Goal: Information Seeking & Learning: Learn about a topic

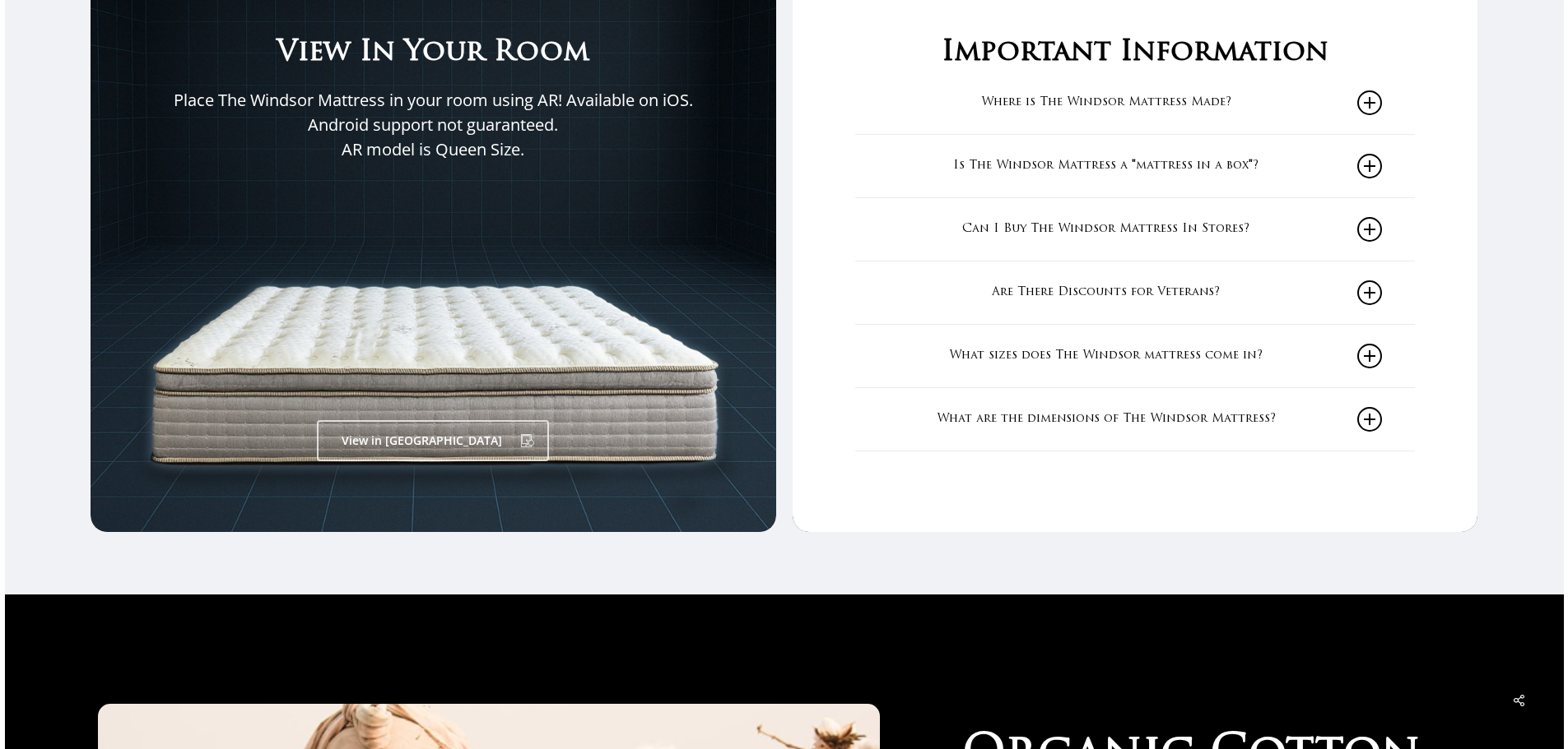
scroll to position [2797, 0]
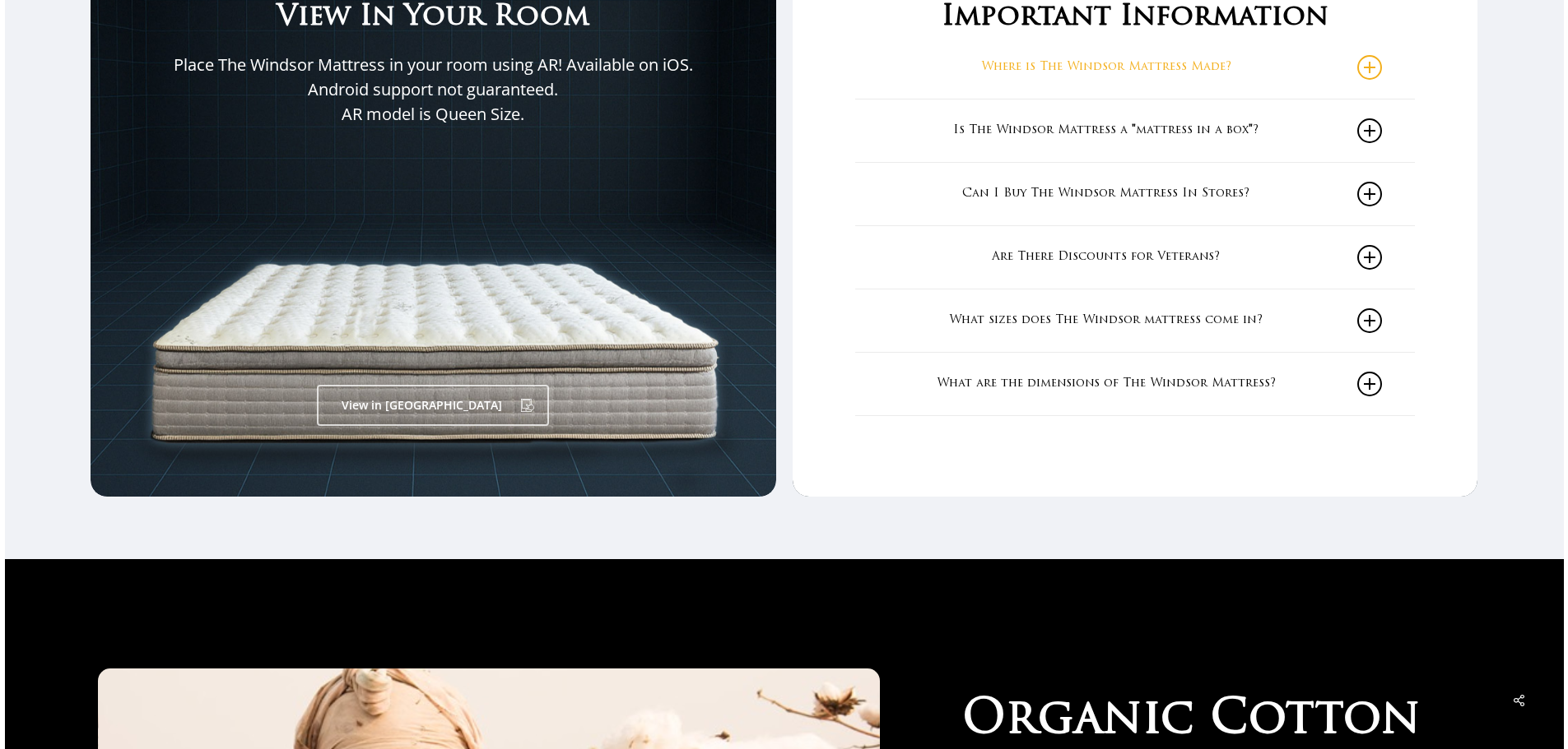
click at [1380, 71] on icon at bounding box center [1369, 67] width 25 height 25
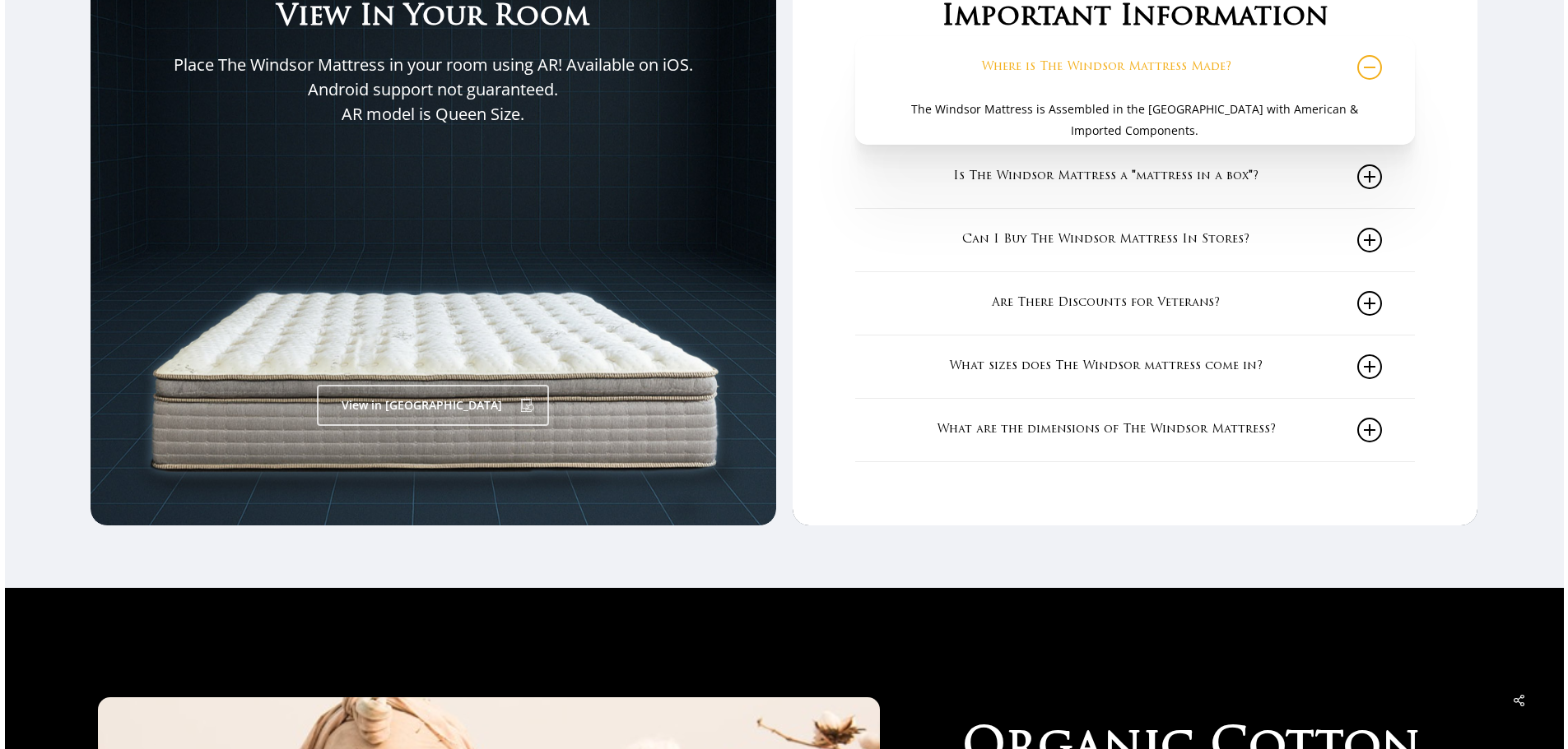
click at [1381, 78] on icon at bounding box center [1369, 67] width 25 height 25
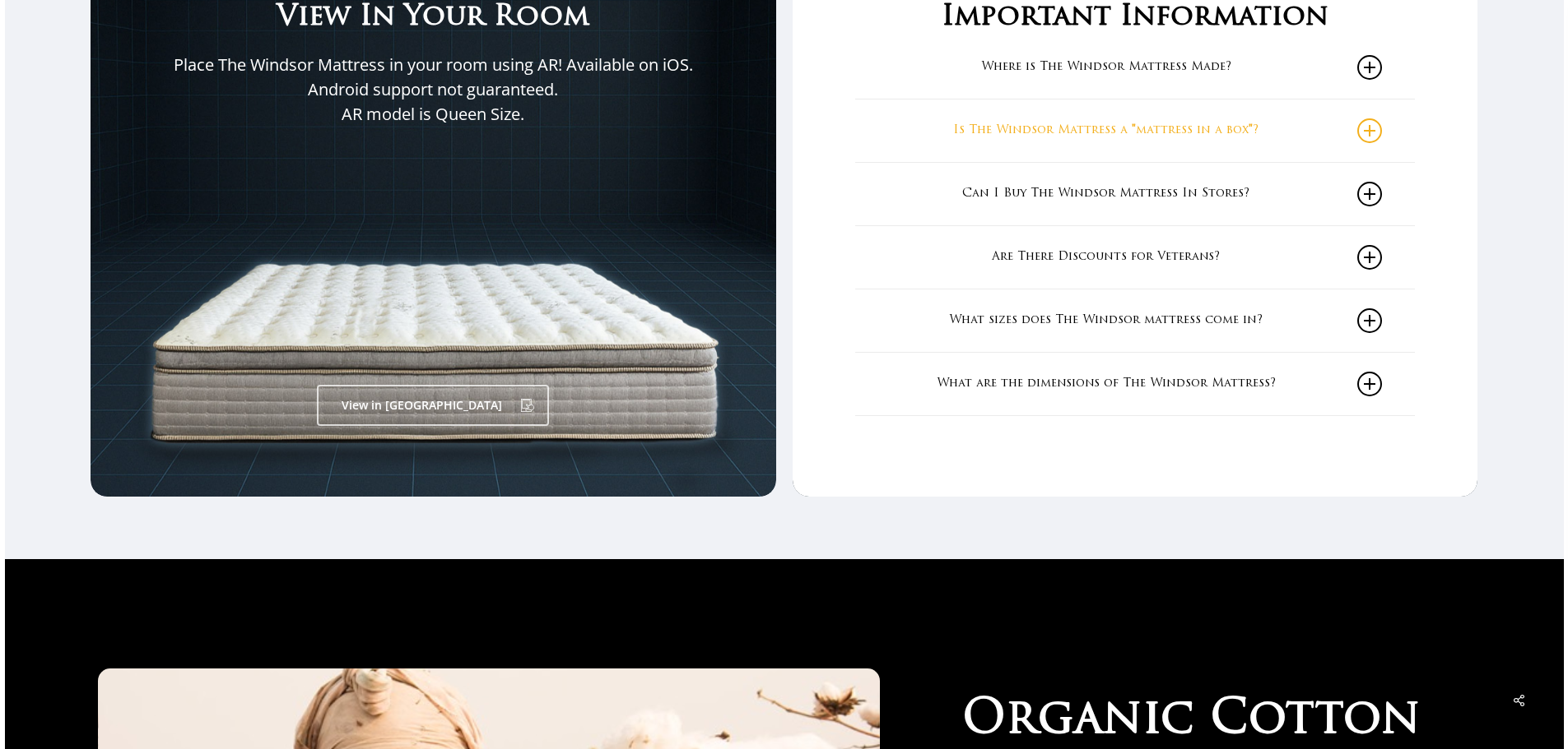
click at [1378, 130] on icon at bounding box center [1369, 131] width 25 height 25
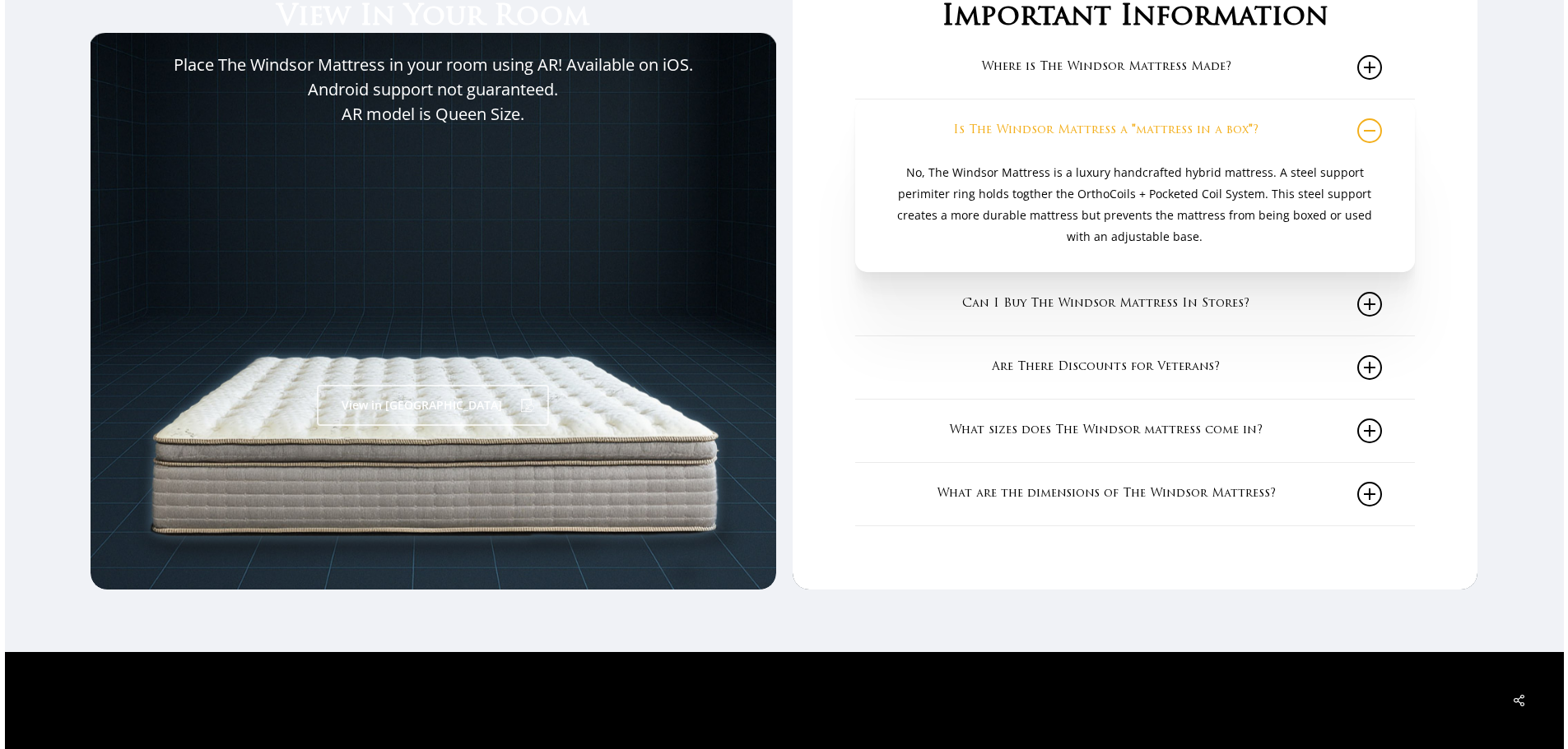
click at [1379, 131] on icon at bounding box center [1369, 131] width 25 height 25
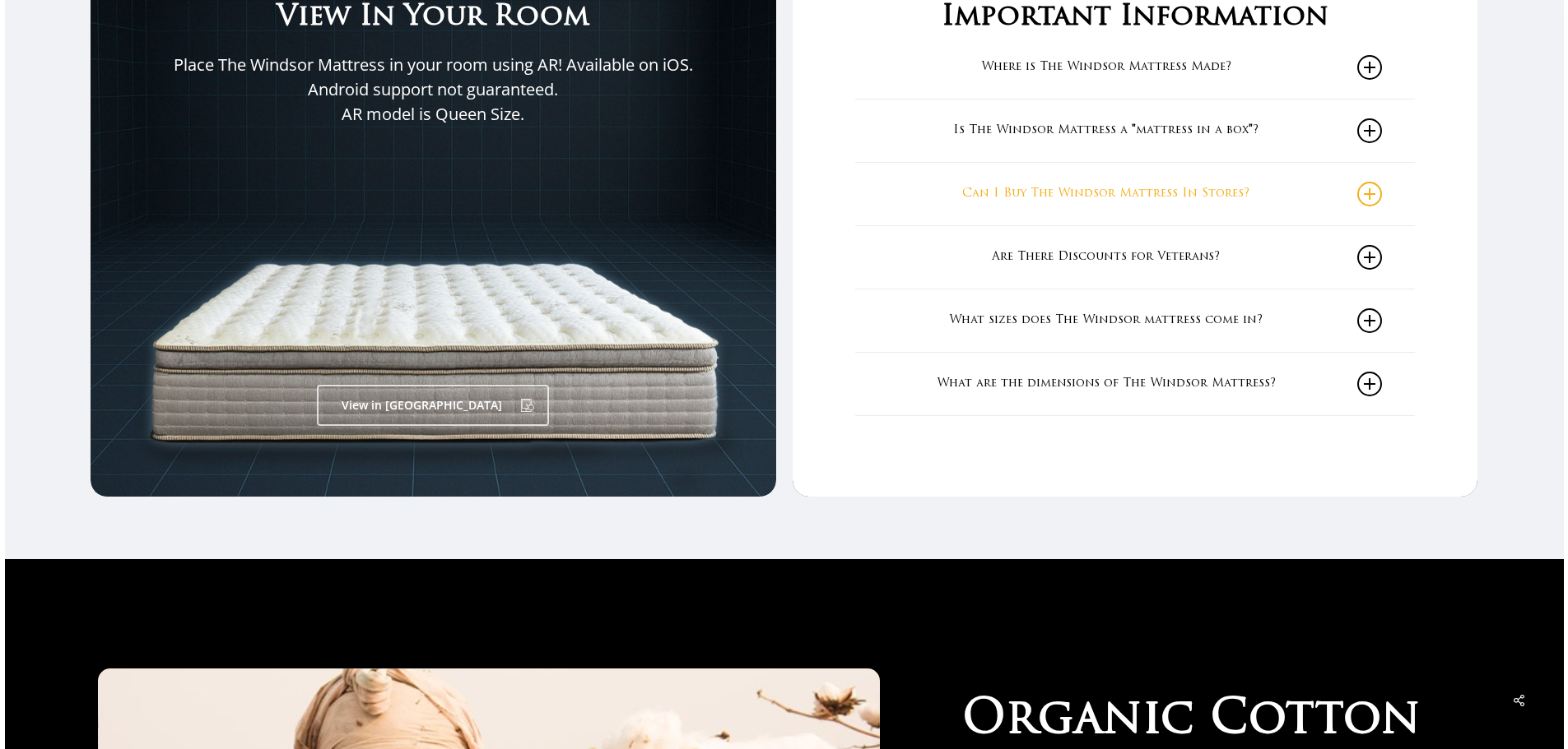
click at [1373, 198] on icon at bounding box center [1369, 194] width 25 height 25
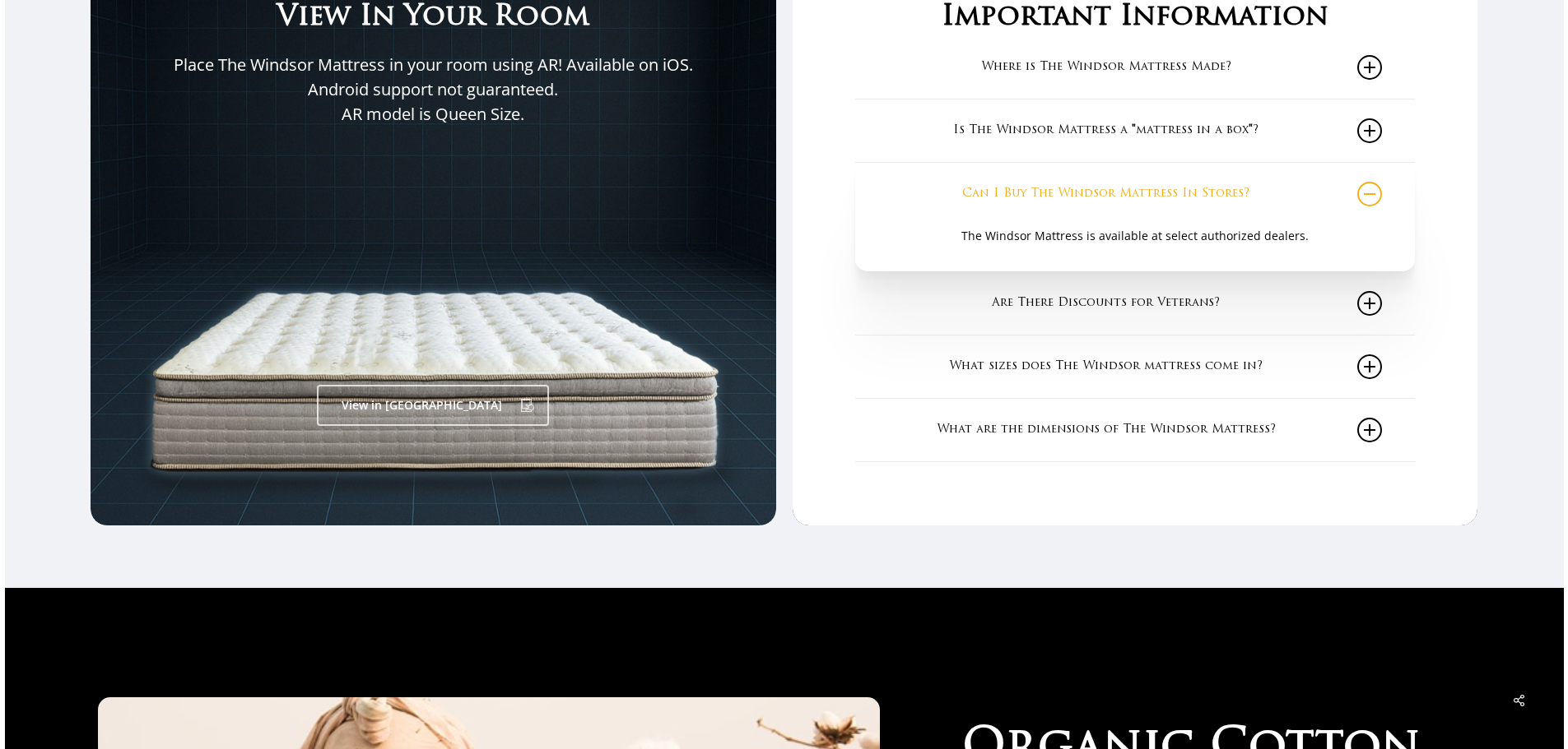
click at [1372, 212] on link "Can I Buy The Windsor Mattress In Stores?" at bounding box center [1134, 194] width 494 height 62
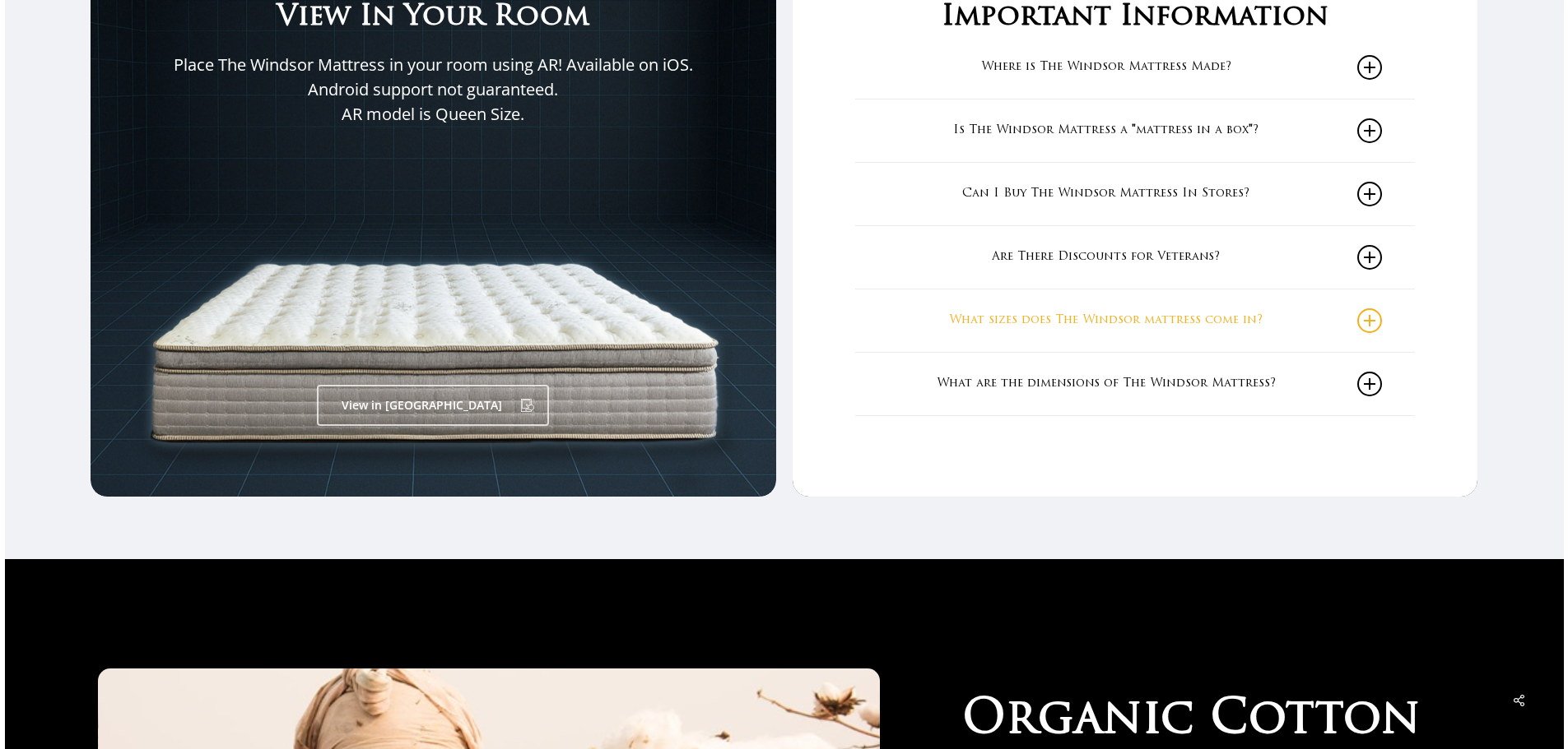
click at [1360, 325] on link "What sizes does The Windsor mattress come in?" at bounding box center [1134, 321] width 494 height 62
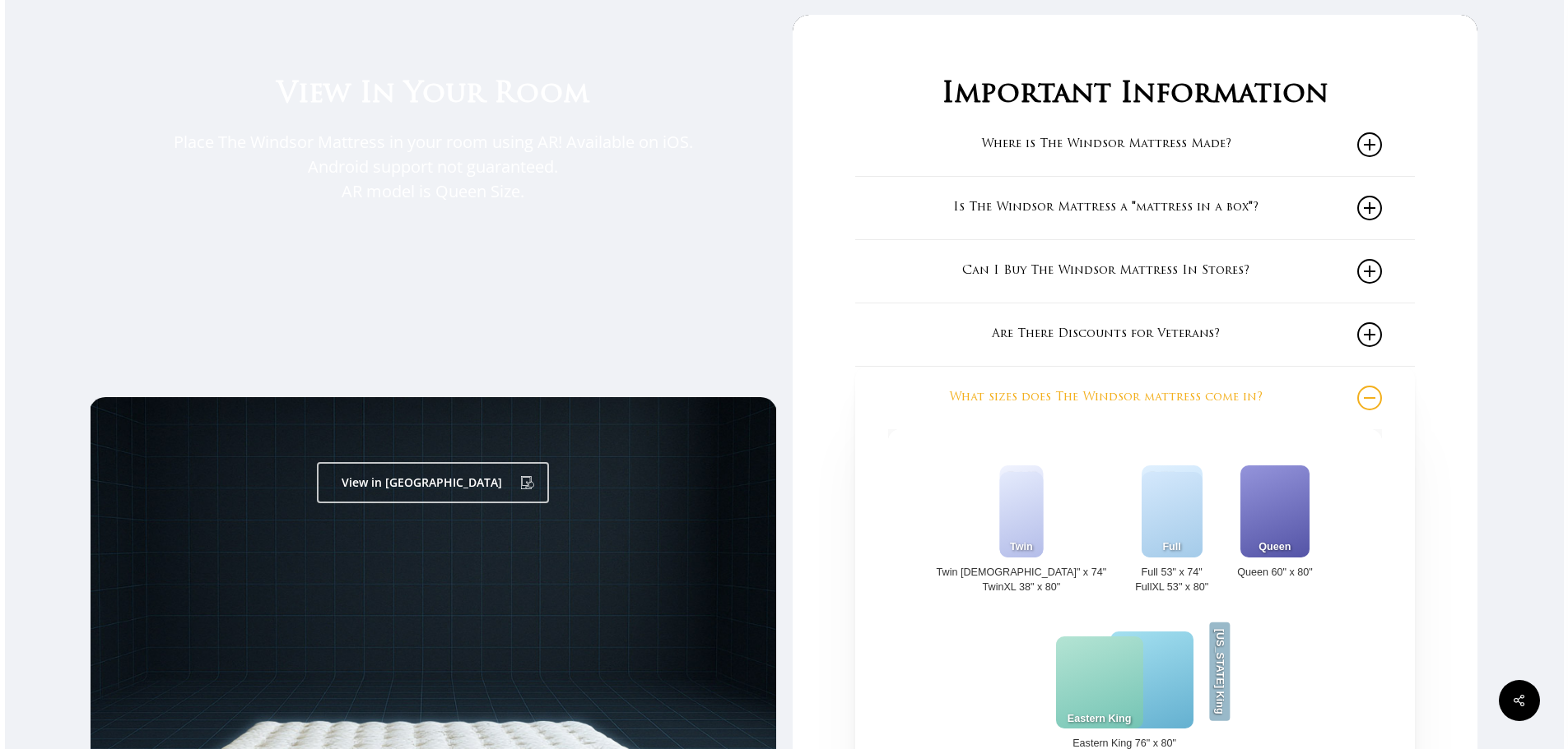
scroll to position [2715, 0]
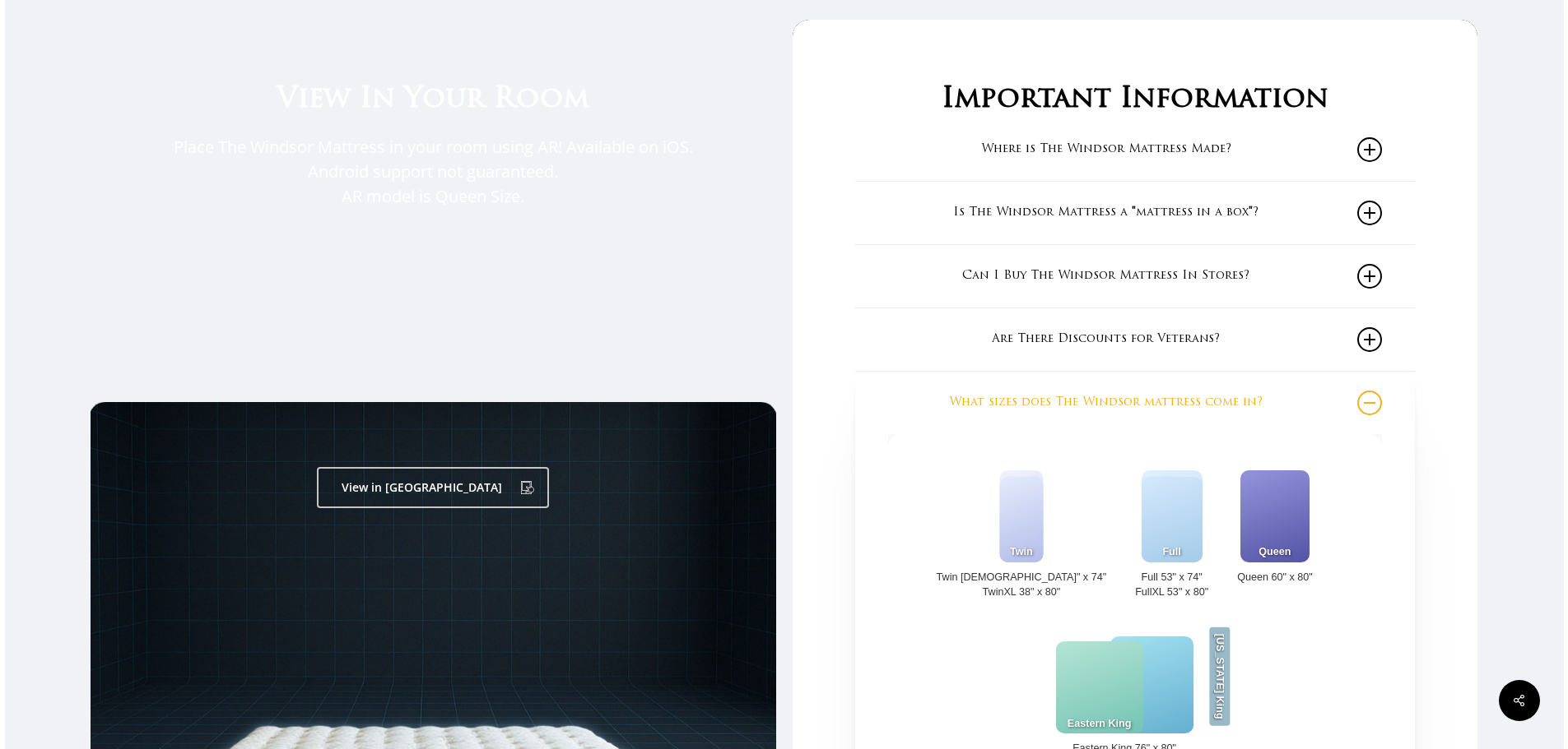
click at [1382, 411] on icon at bounding box center [1369, 403] width 25 height 25
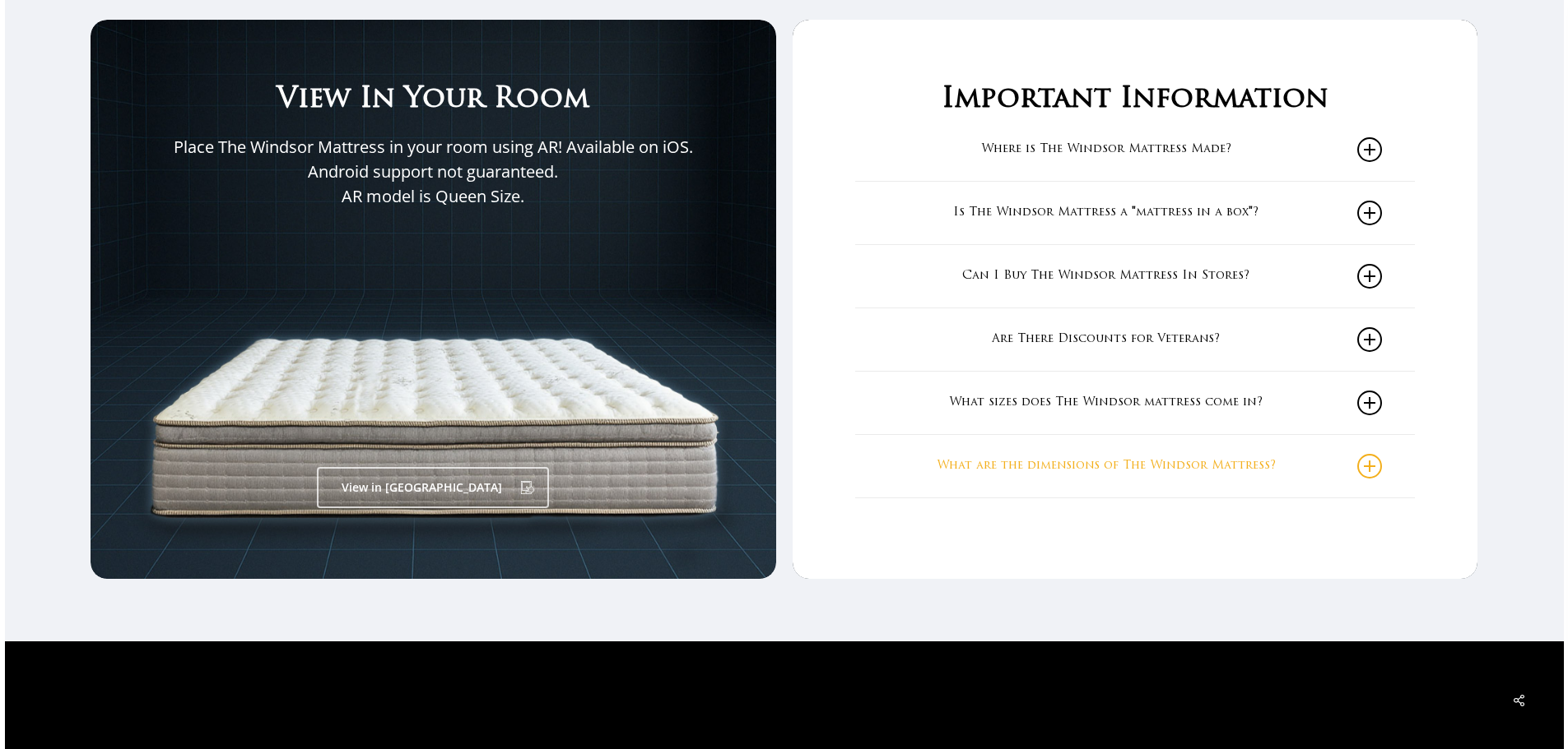
click at [1357, 466] on link "What are the dimensions of The Windsor Mattress?" at bounding box center [1134, 466] width 494 height 62
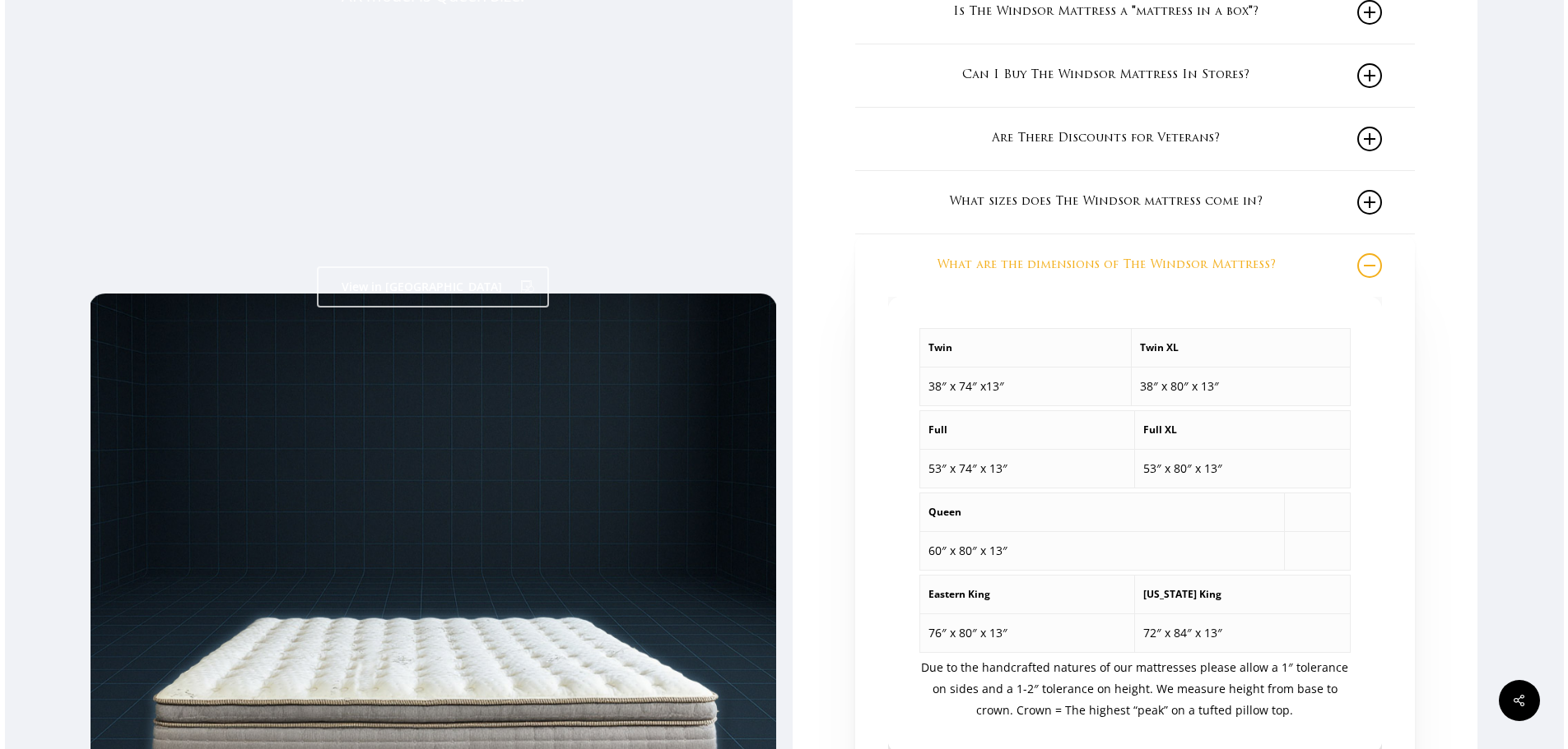
scroll to position [2879, 0]
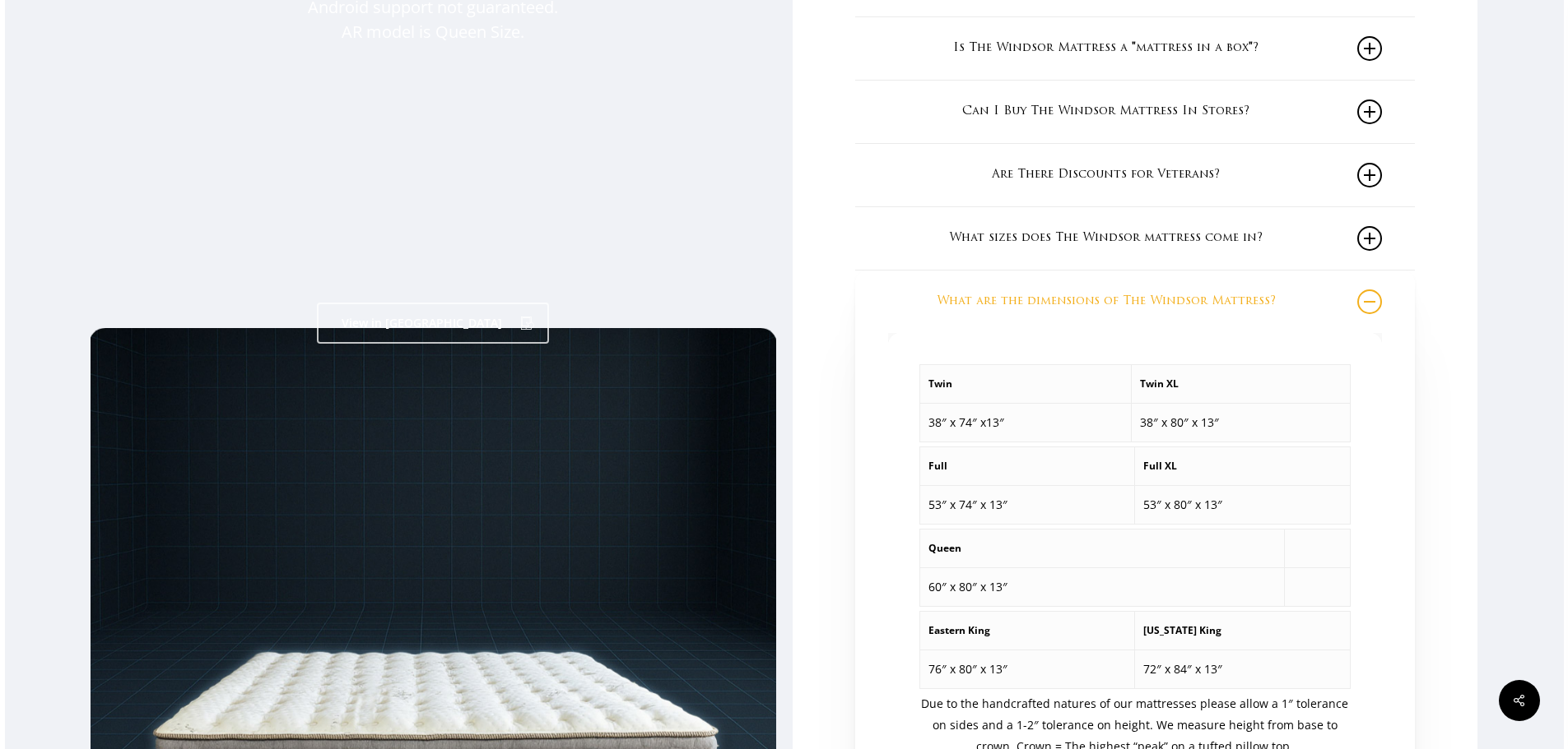
click at [1379, 312] on icon at bounding box center [1369, 302] width 25 height 25
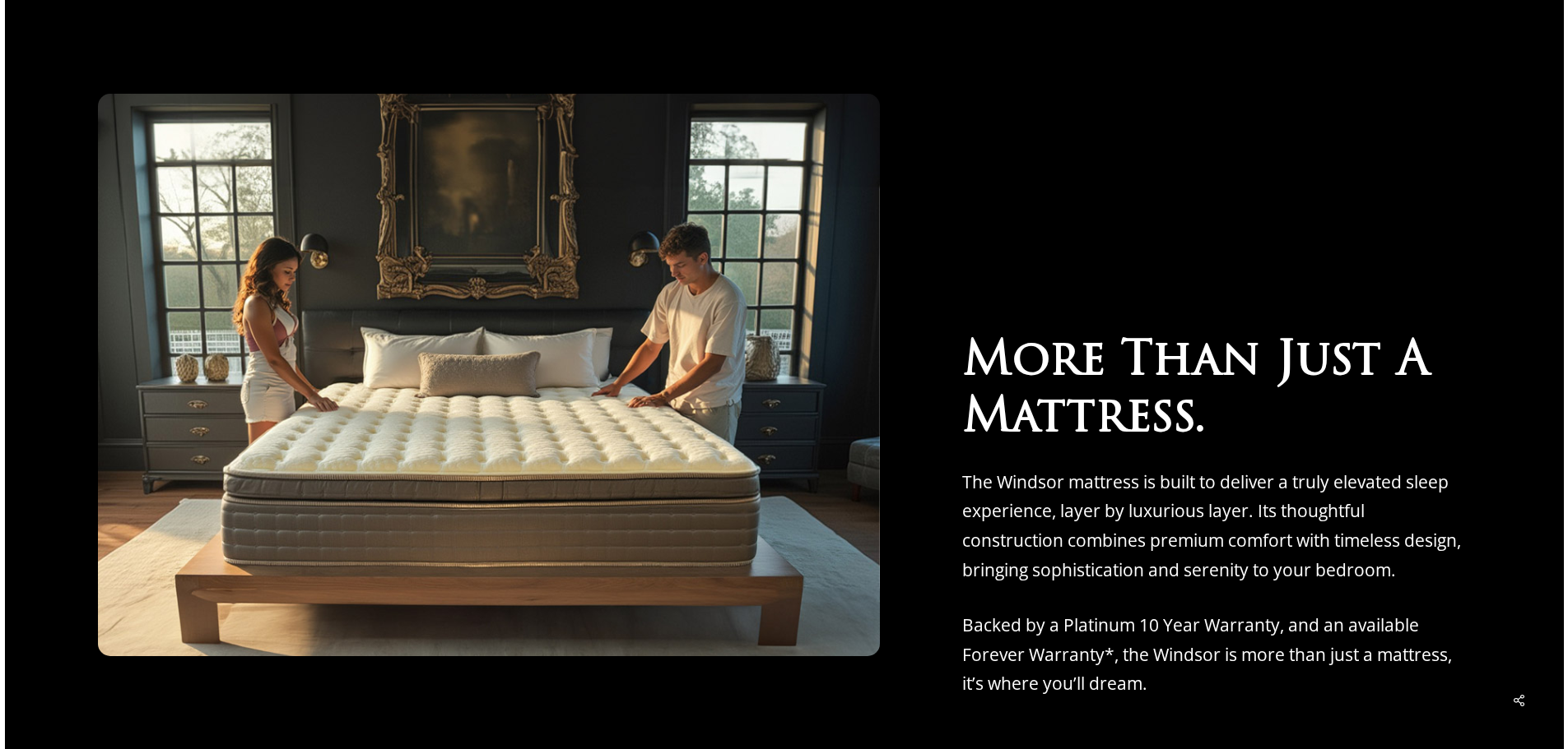
scroll to position [6379, 0]
